Goal: Information Seeking & Learning: Learn about a topic

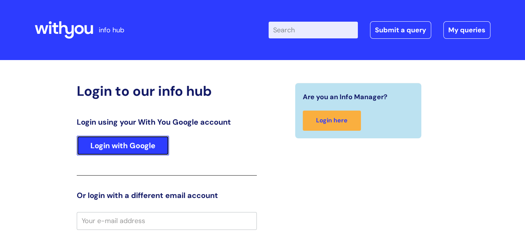
click at [135, 143] on link "Login with Google" at bounding box center [123, 146] width 92 height 20
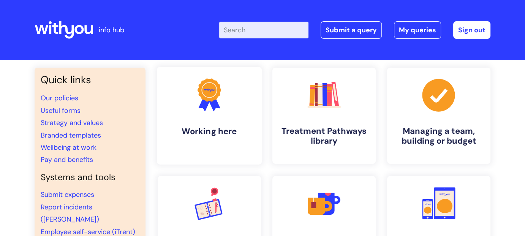
click at [204, 126] on h4 "Working here" at bounding box center [209, 131] width 93 height 10
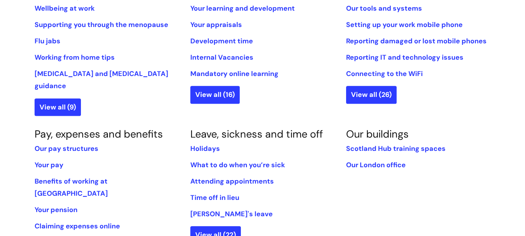
scroll to position [342, 0]
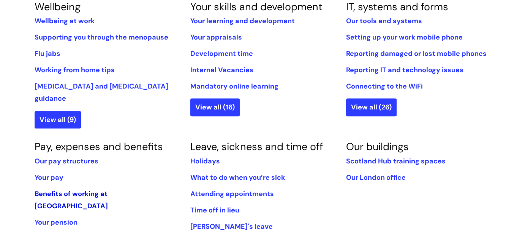
click at [92, 189] on link "Benefits of working at WithYou" at bounding box center [71, 199] width 73 height 21
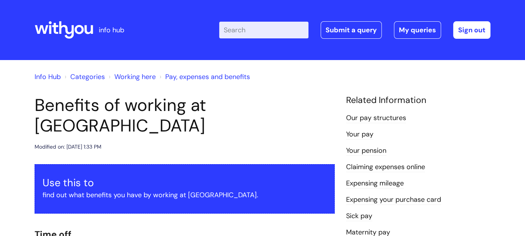
click at [267, 35] on input "Enter your search term here..." at bounding box center [263, 30] width 89 height 17
type input "a"
type input "leave"
click button "Search" at bounding box center [0, 0] width 0 height 0
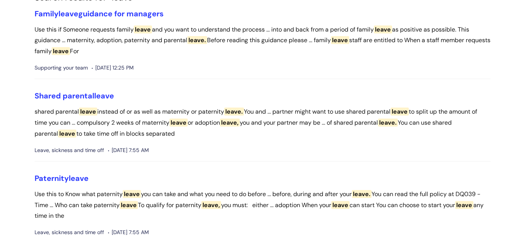
scroll to position [114, 0]
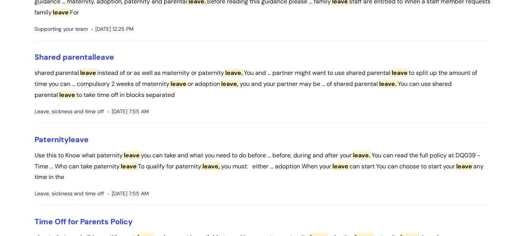
click at [203, 31] on div "Supporting your team [DATE] 12:25 PM" at bounding box center [263, 29] width 456 height 10
click at [221, 138] on h3 "Paternity leave" at bounding box center [263, 139] width 456 height 9
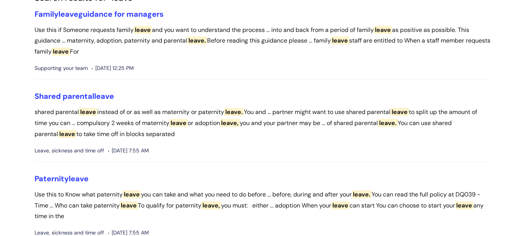
scroll to position [76, 0]
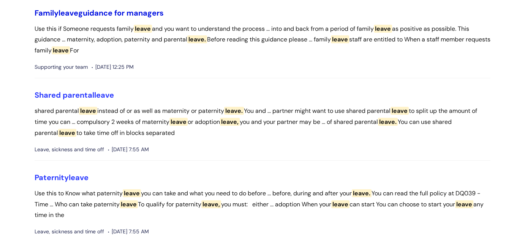
click at [106, 10] on link "Family leave guidance for managers" at bounding box center [99, 13] width 129 height 10
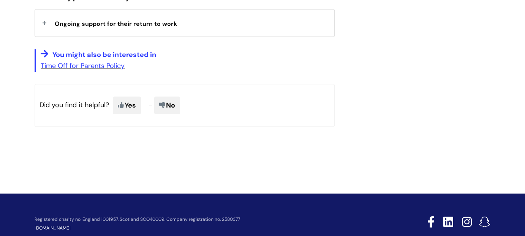
scroll to position [798, 0]
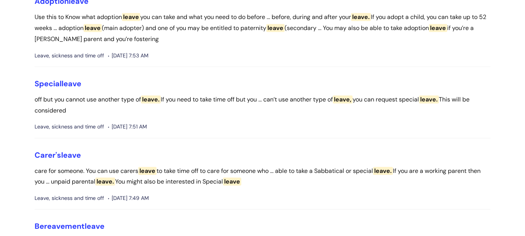
scroll to position [647, 0]
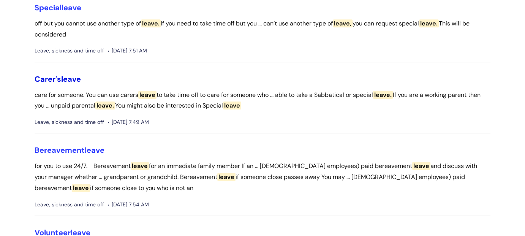
click at [51, 84] on link "Carer's leave" at bounding box center [58, 79] width 46 height 10
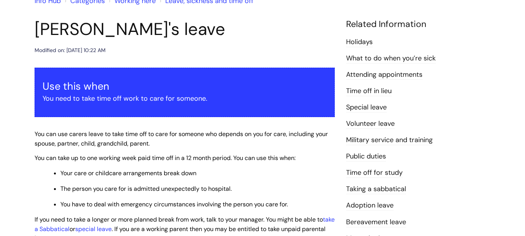
scroll to position [152, 0]
